Goal: Use online tool/utility: Utilize a website feature to perform a specific function

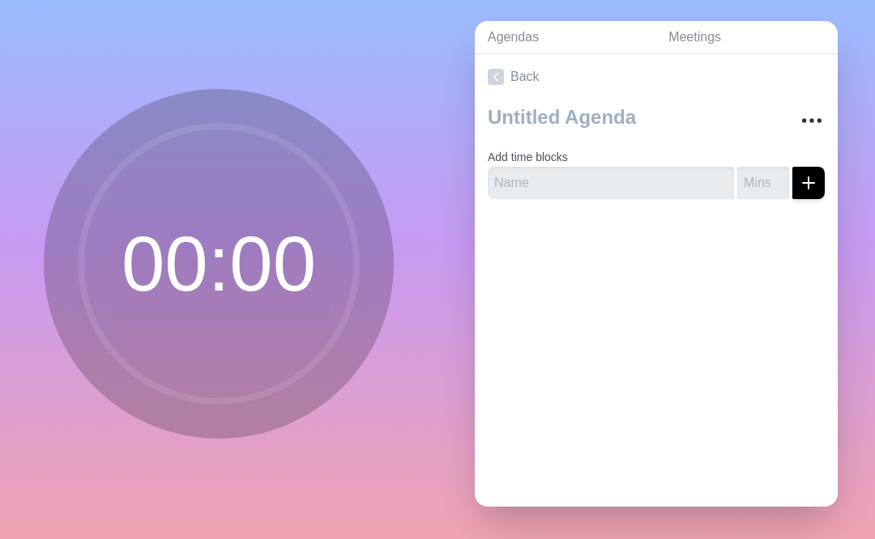
scroll to position [50, 0]
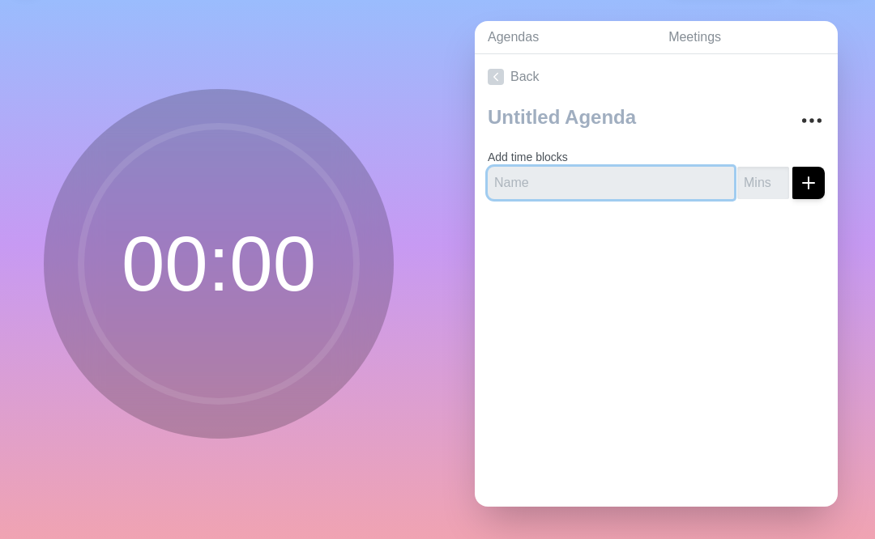
click at [516, 179] on input "text" at bounding box center [611, 183] width 246 height 32
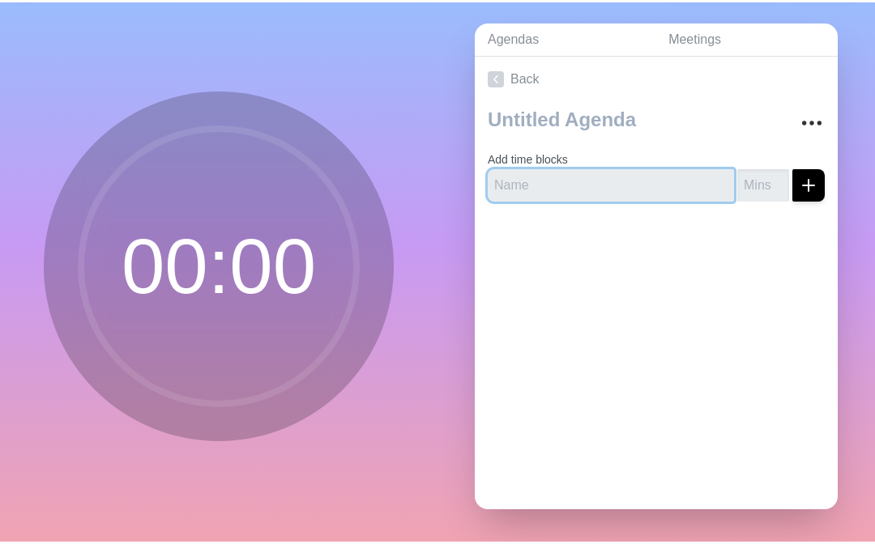
scroll to position [45, 0]
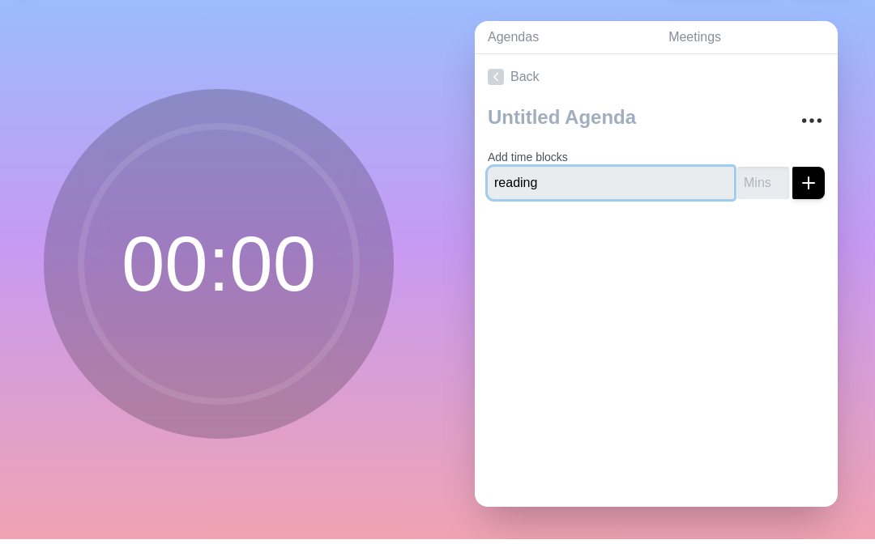
type input "reading"
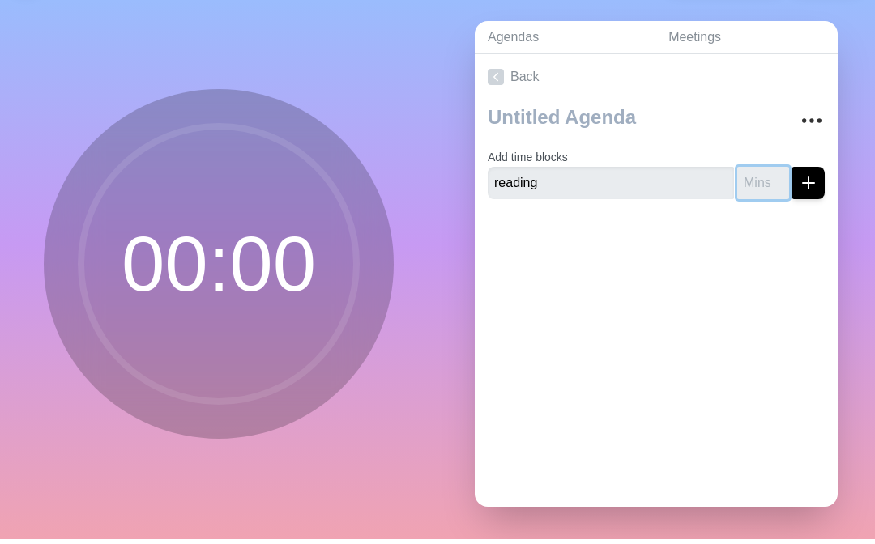
click at [769, 186] on input "number" at bounding box center [763, 188] width 52 height 32
type input "20"
click at [796, 233] on div at bounding box center [656, 249] width 363 height 65
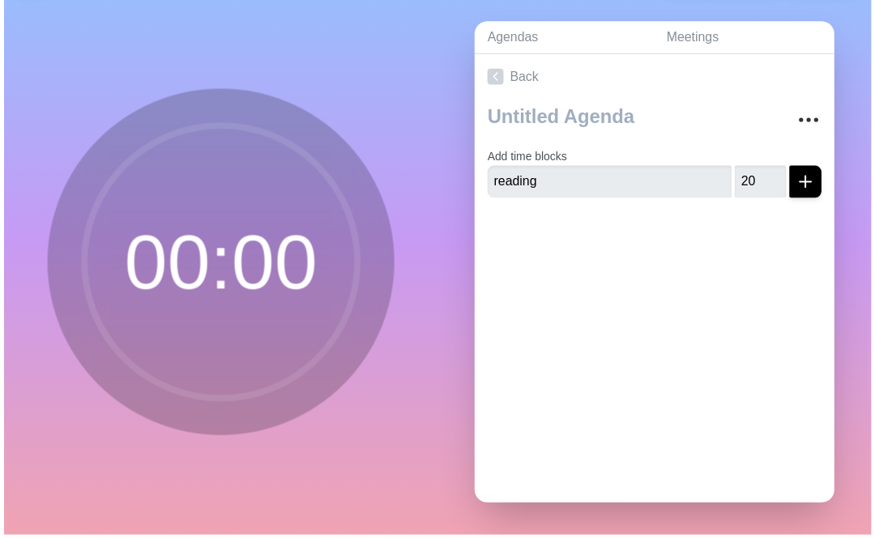
scroll to position [50, 0]
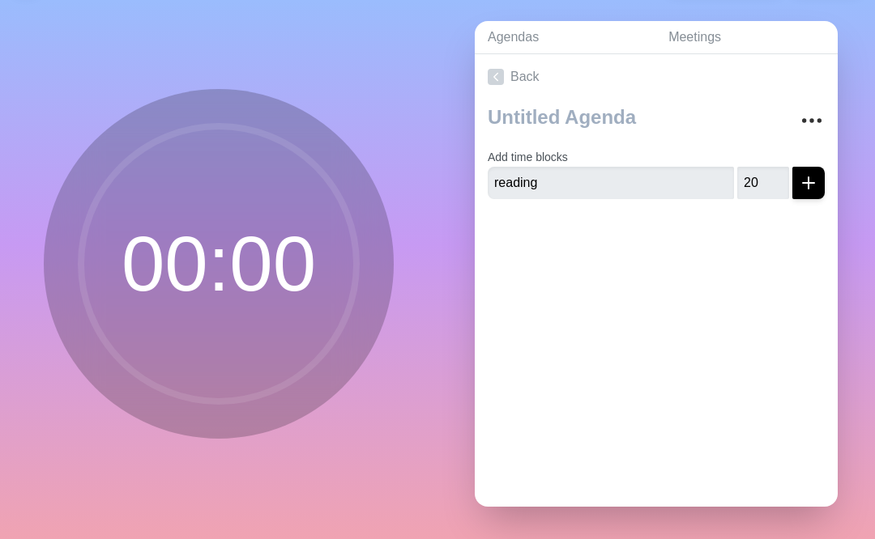
click at [801, 190] on icon "submit" at bounding box center [808, 182] width 19 height 19
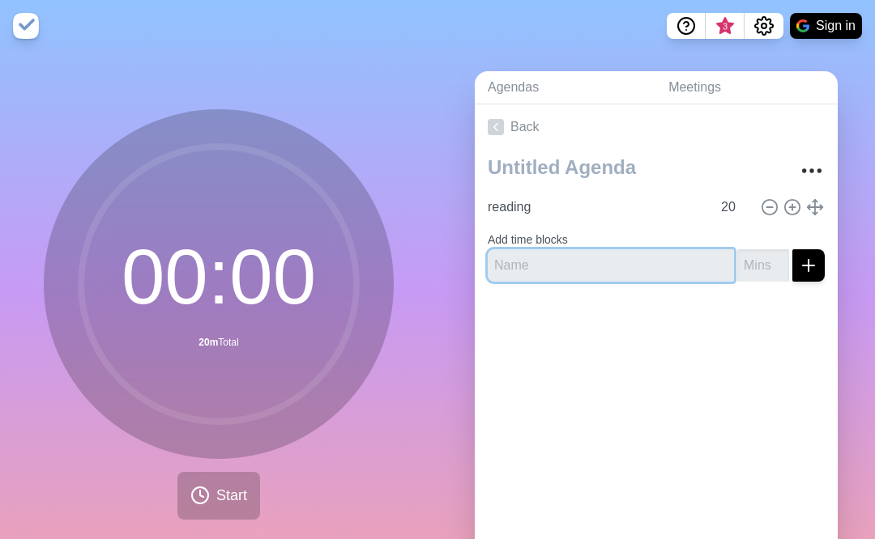
click at [651, 260] on input "text" at bounding box center [611, 265] width 246 height 32
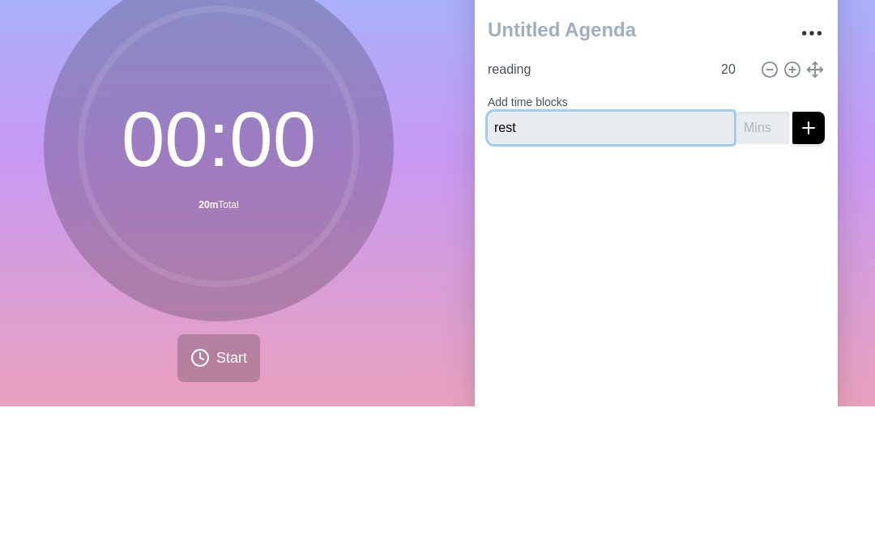
type input "rest"
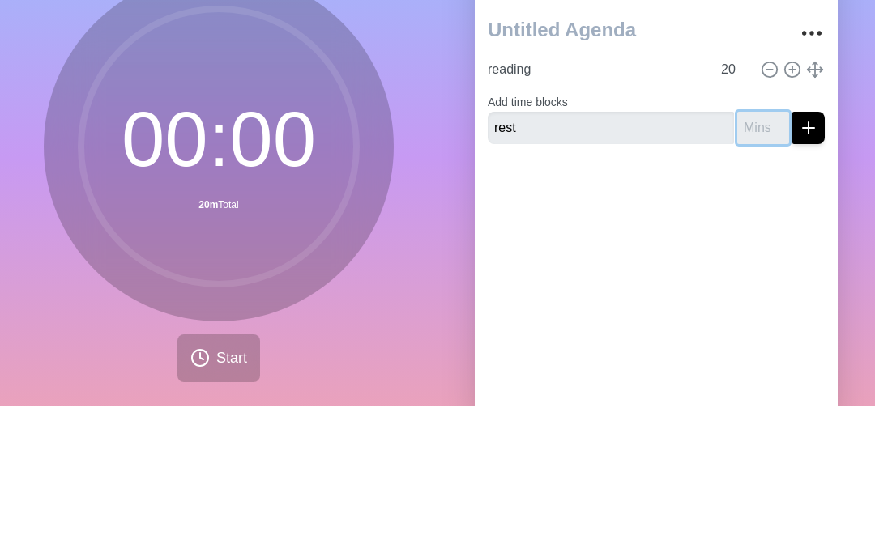
click at [757, 249] on input "number" at bounding box center [763, 265] width 52 height 32
type input "5"
click at [808, 260] on line "submit" at bounding box center [808, 265] width 0 height 11
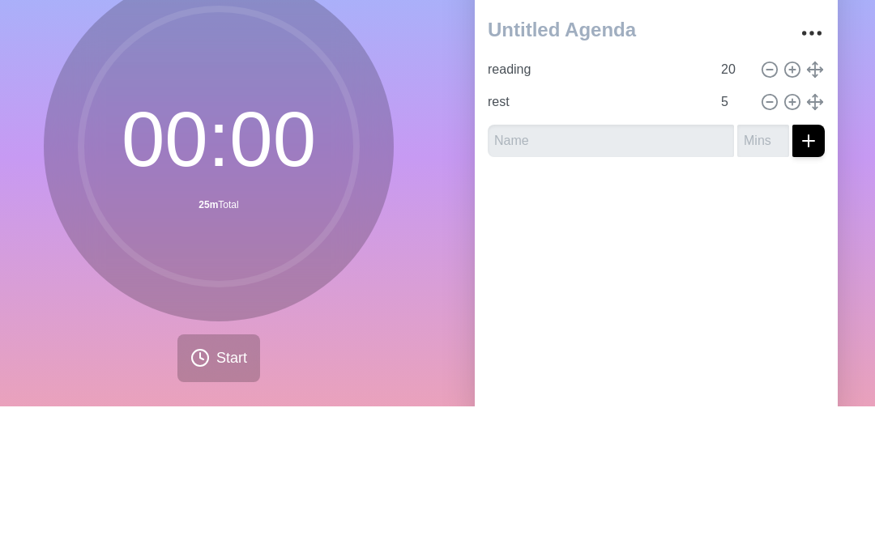
click at [771, 308] on div at bounding box center [656, 340] width 363 height 65
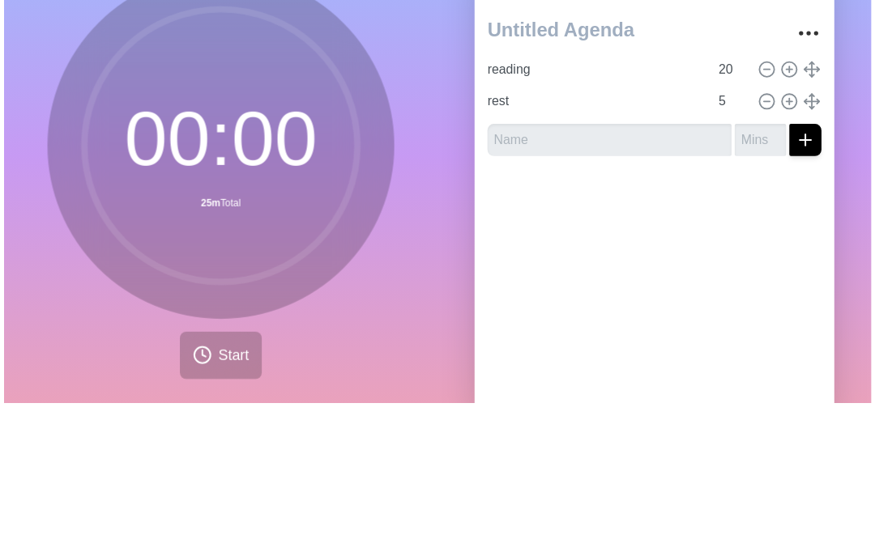
scroll to position [50, 0]
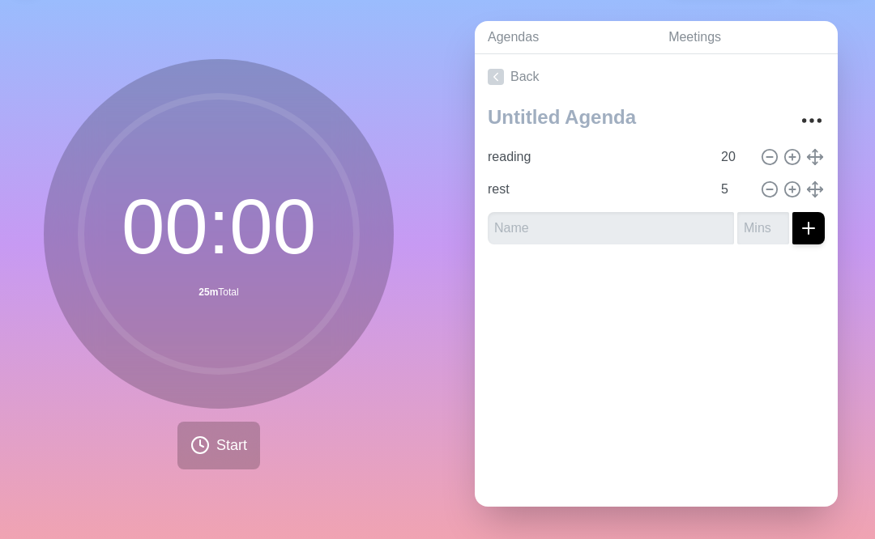
click at [788, 155] on icon at bounding box center [792, 157] width 18 height 18
type input "reading"
type input "20"
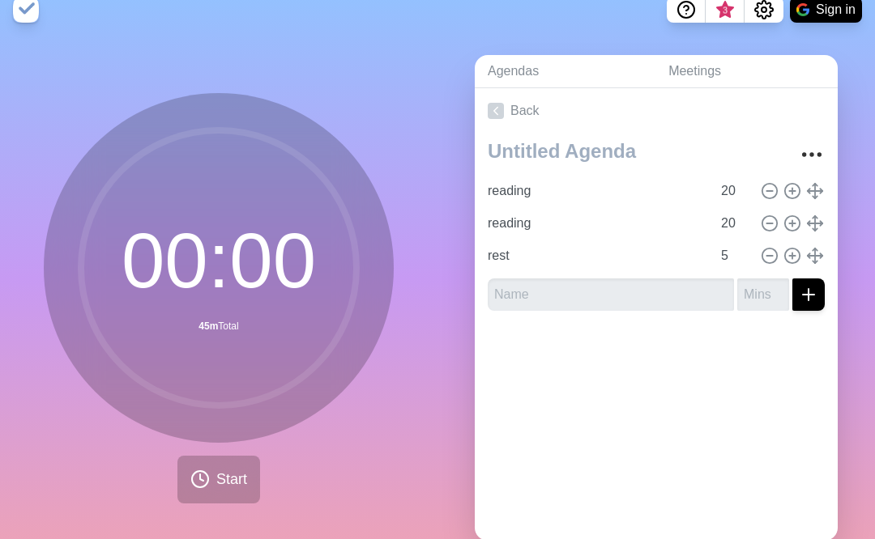
scroll to position [11, 0]
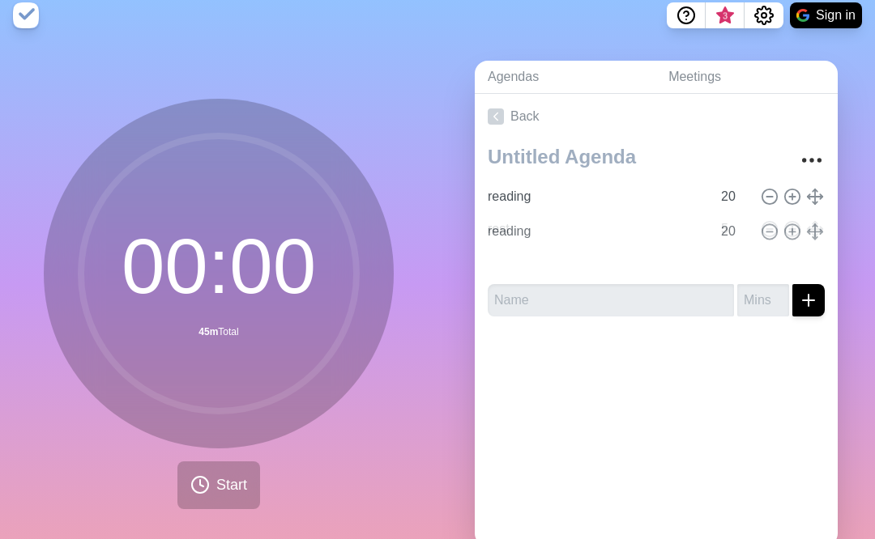
type input "reading"
type input "20"
type input "rest"
type input "5"
click at [757, 25] on button "Settings" at bounding box center [763, 15] width 39 height 26
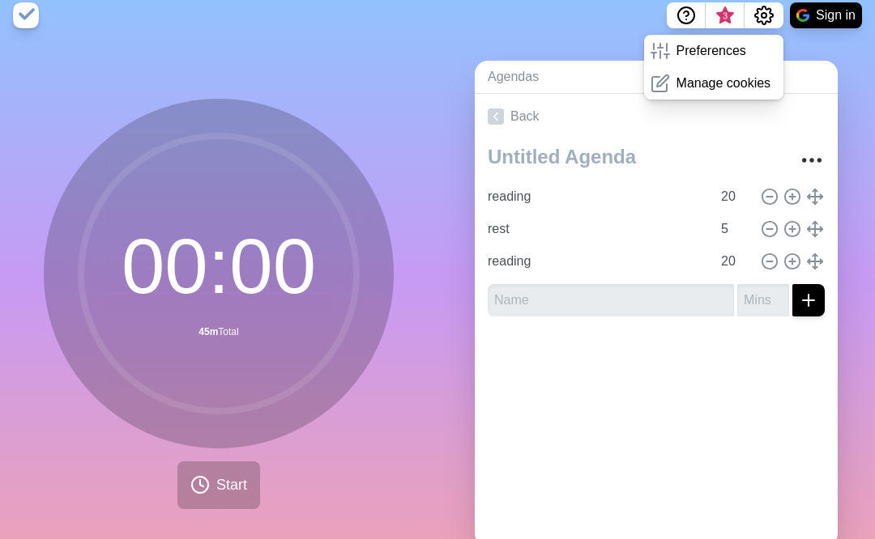
click at [766, 48] on div "Preferences" at bounding box center [714, 51] width 140 height 32
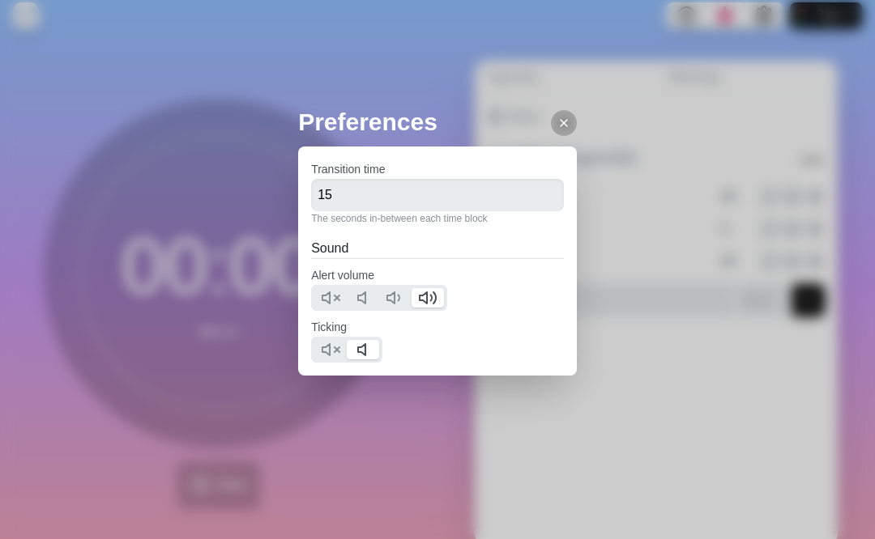
click at [584, 115] on div "Preferences Transition time 15 The seconds in-between each time block Sound Ale…" at bounding box center [437, 269] width 875 height 539
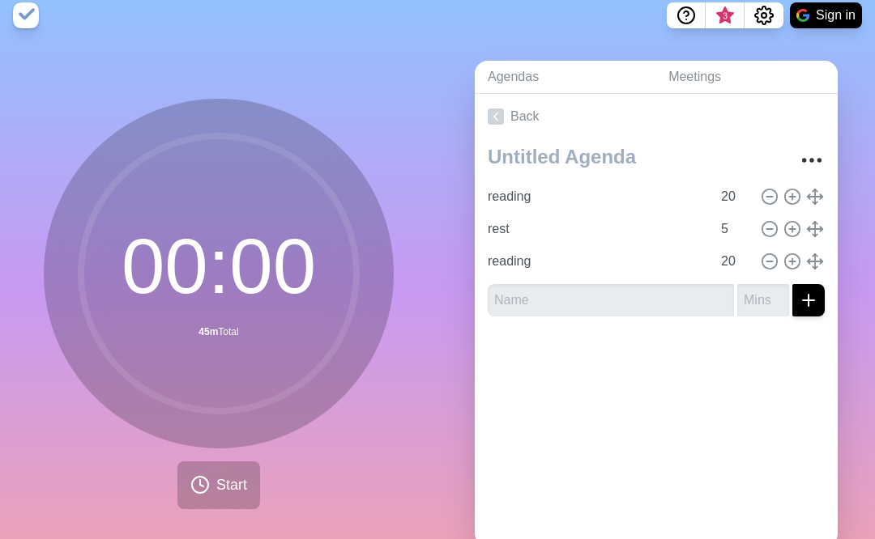
click at [220, 480] on div "Preferences Transition time 15 The seconds in-between each time block Sound Ale…" at bounding box center [437, 269] width 875 height 539
click at [216, 487] on span "Start" at bounding box center [231, 486] width 31 height 22
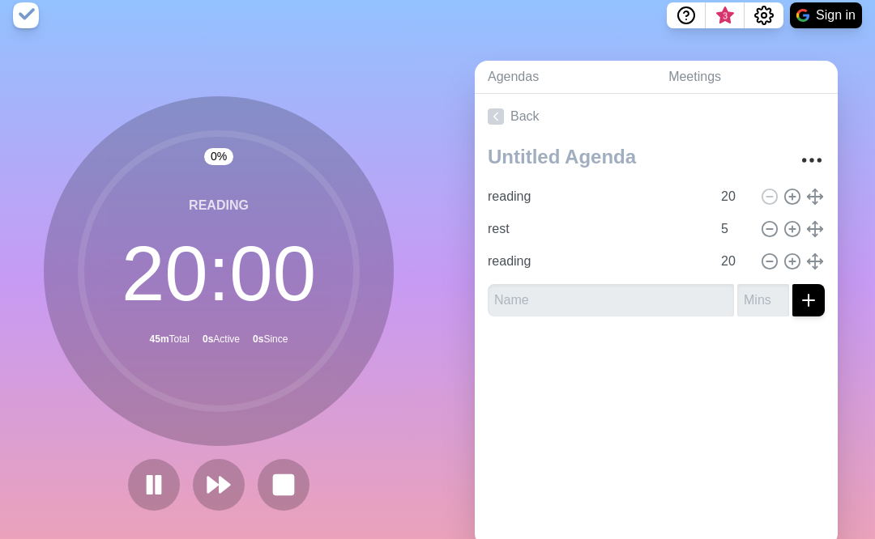
click at [211, 492] on icon at bounding box center [219, 485] width 26 height 26
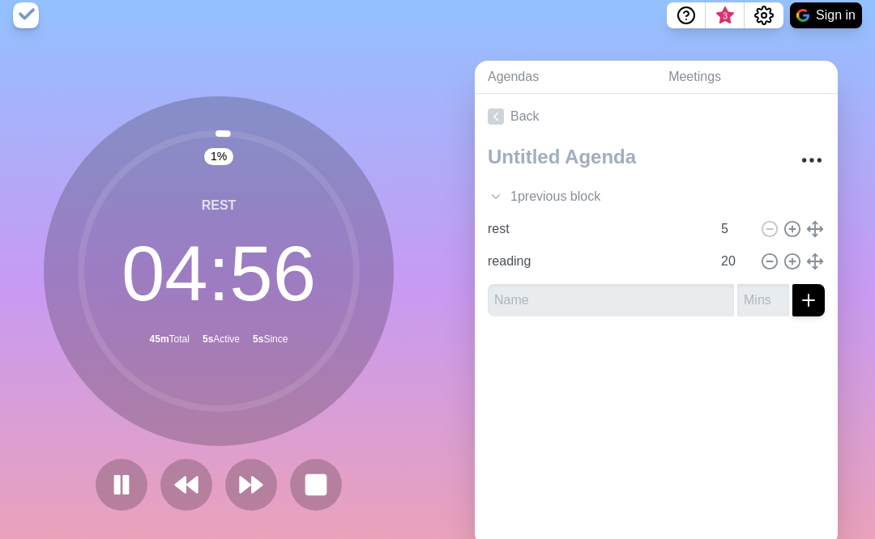
click at [185, 492] on polygon at bounding box center [181, 485] width 10 height 15
